Goal: Check status: Check status

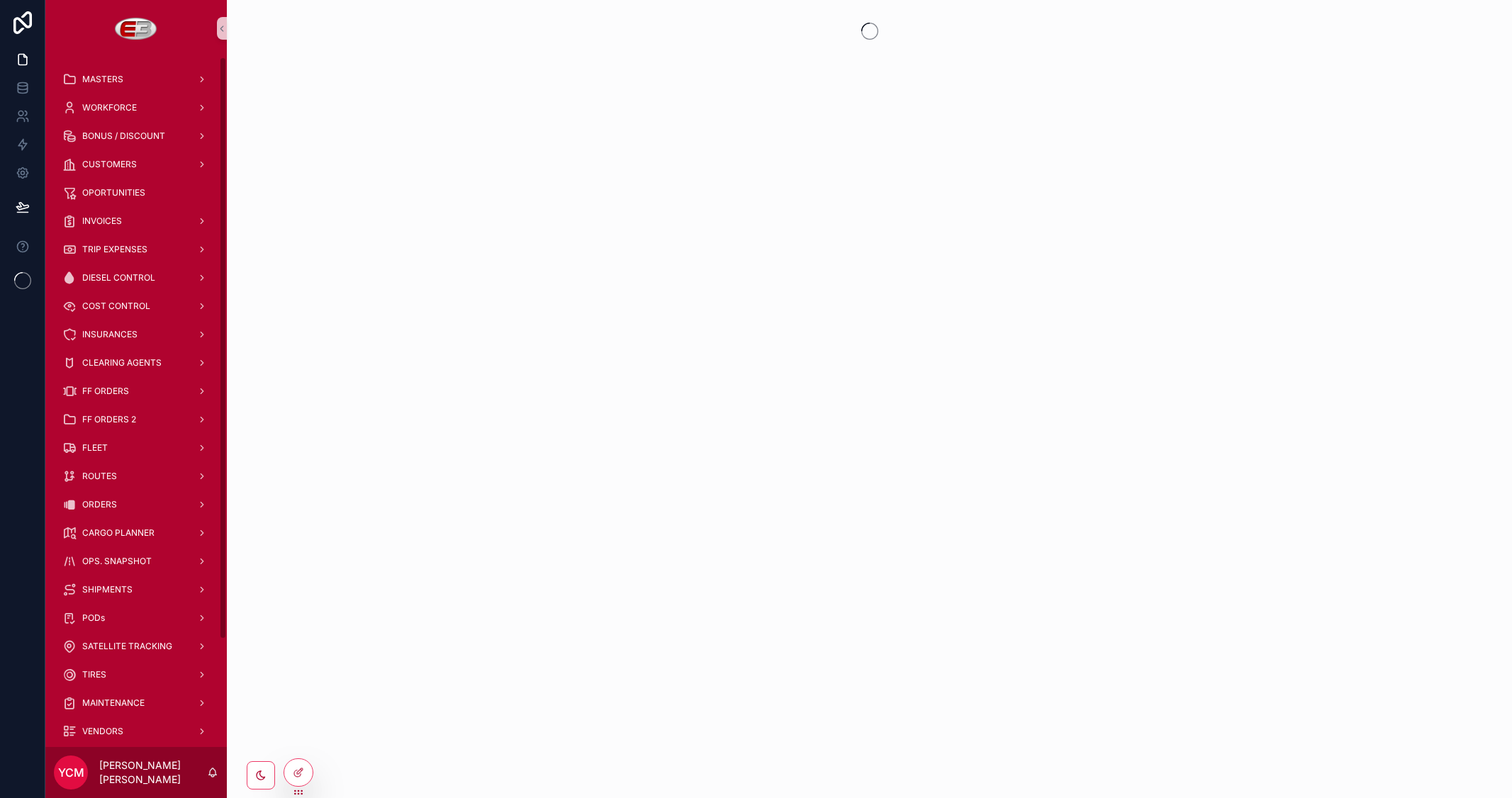
click at [107, 504] on span "ORDERS" at bounding box center [99, 504] width 35 height 11
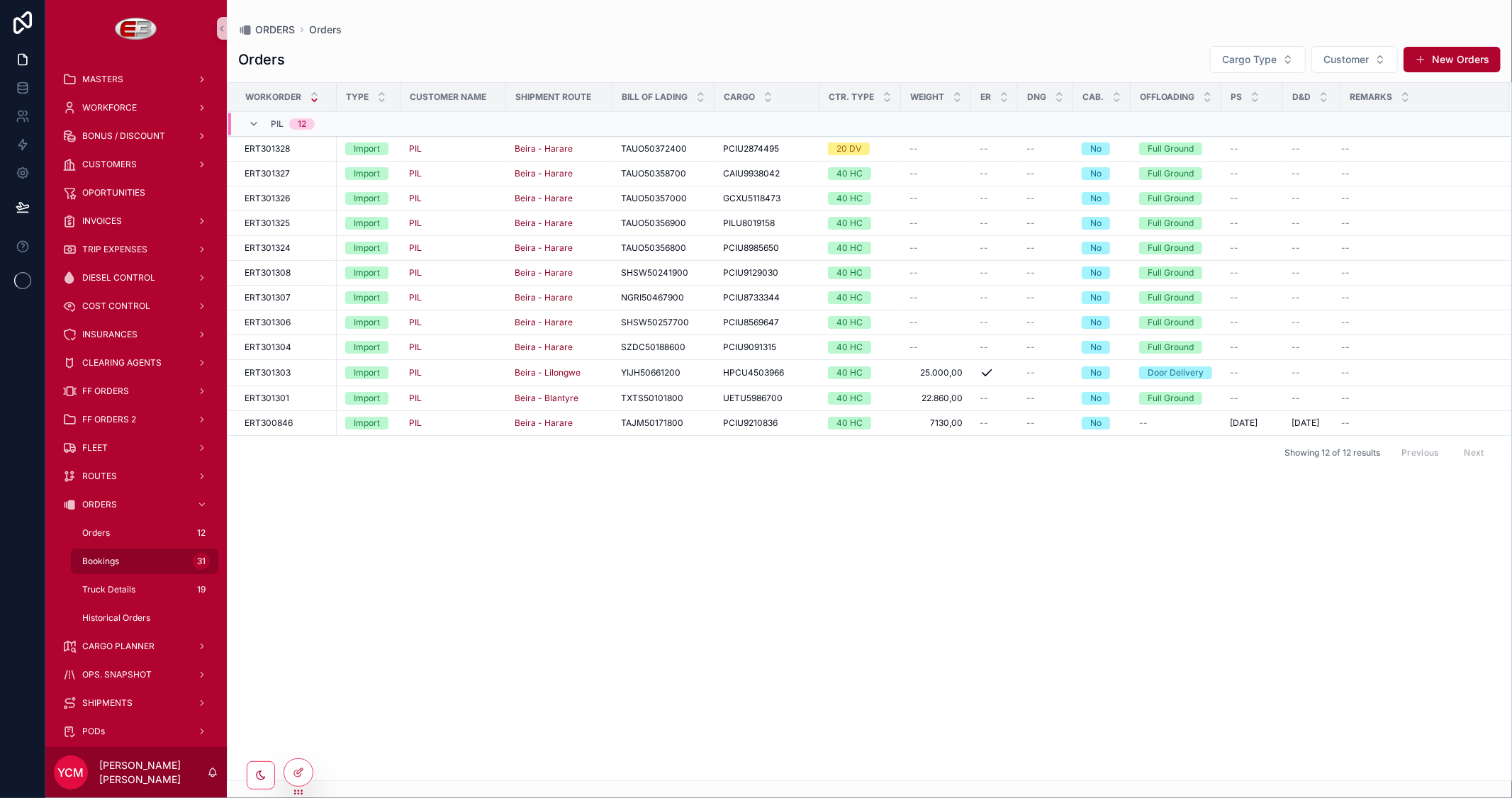
click at [107, 557] on span "Bookings" at bounding box center [100, 561] width 36 height 11
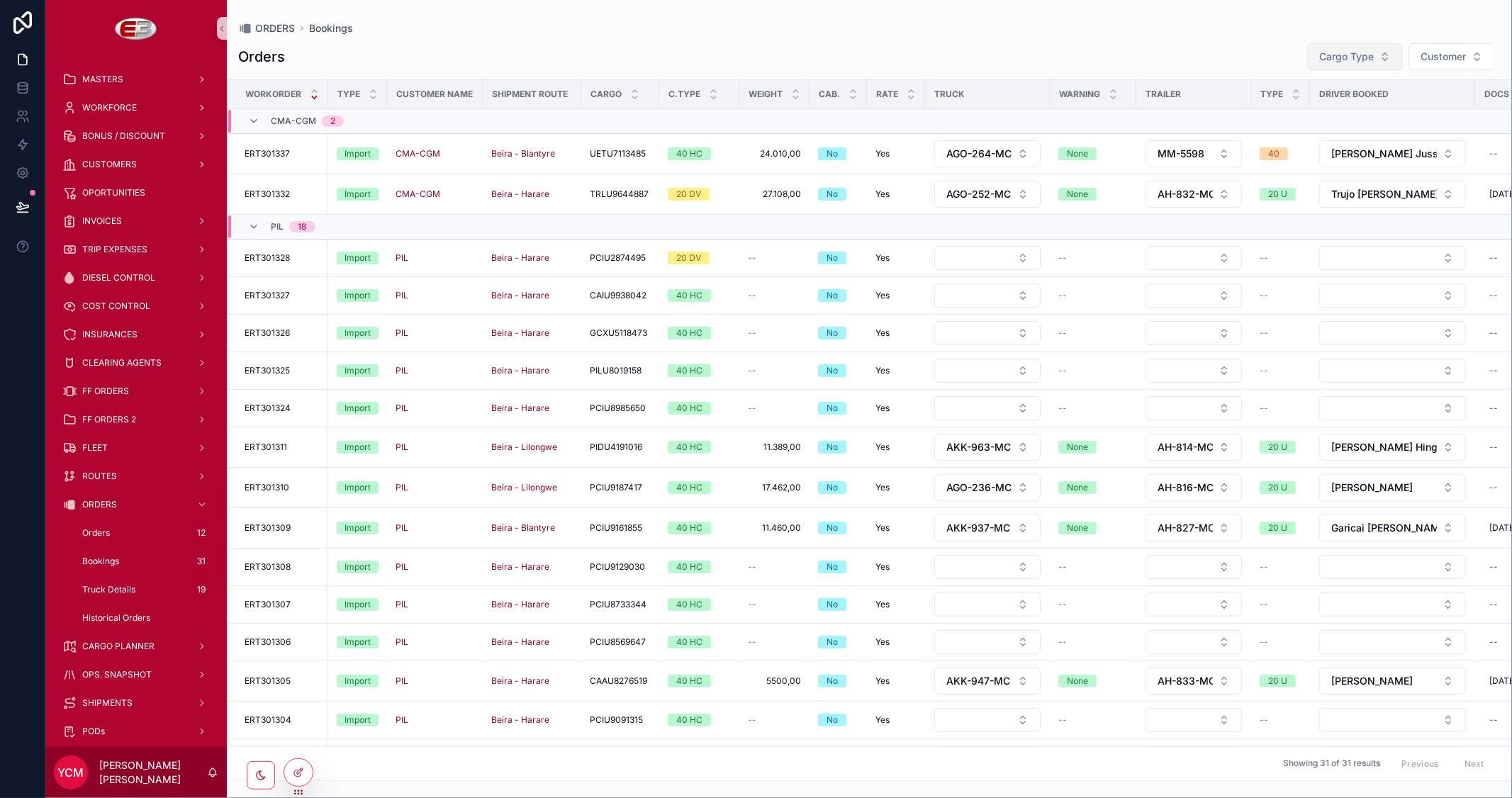
click at [1314, 51] on button "Cargo Type" at bounding box center [1355, 57] width 95 height 27
click at [1292, 133] on div "Export" at bounding box center [1353, 136] width 170 height 22
